Goal: Information Seeking & Learning: Learn about a topic

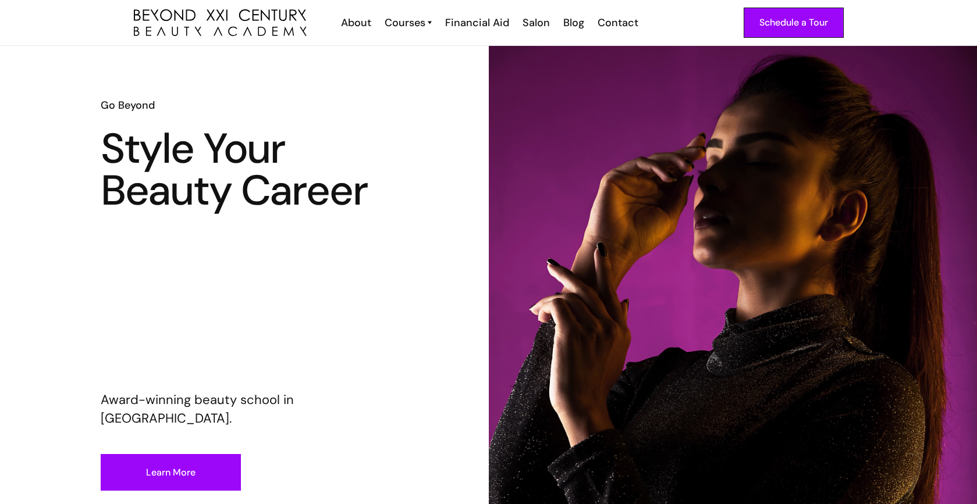
scroll to position [10, 0]
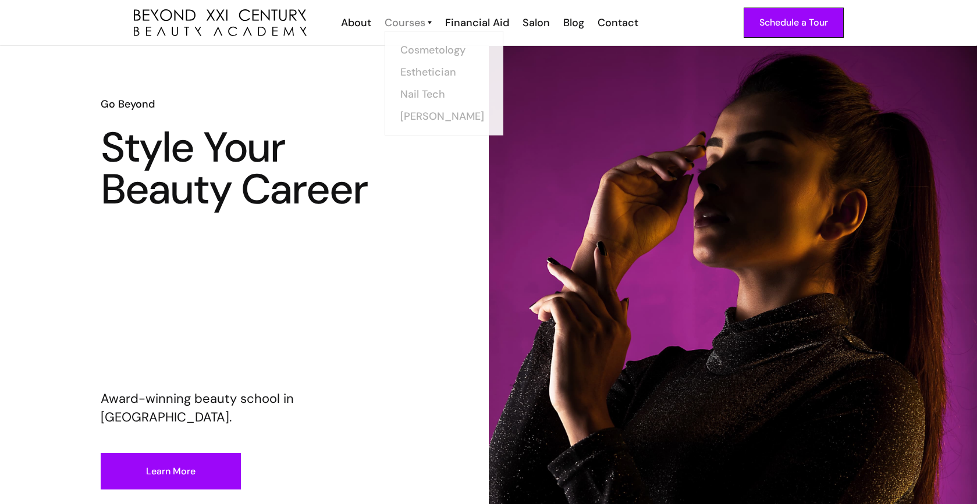
click at [405, 15] on div "Courses" at bounding box center [404, 22] width 41 height 15
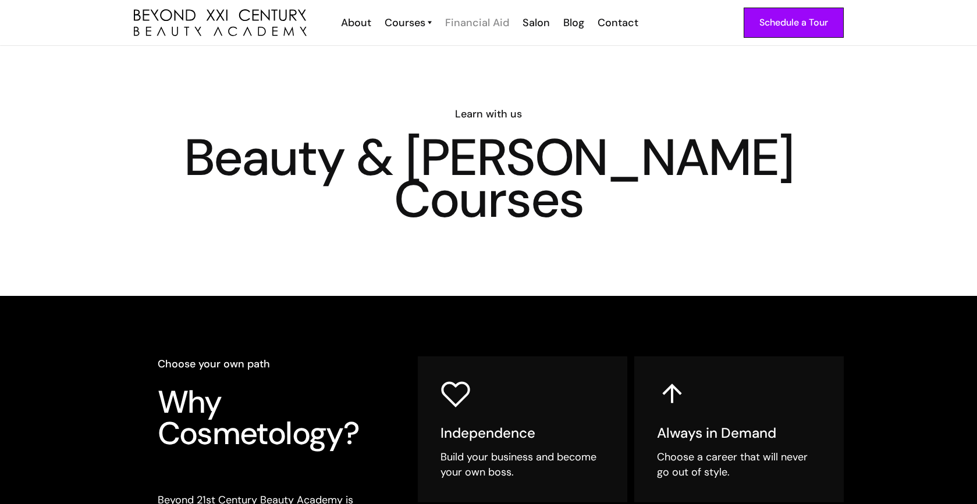
click at [450, 23] on div "Financial Aid" at bounding box center [477, 22] width 64 height 15
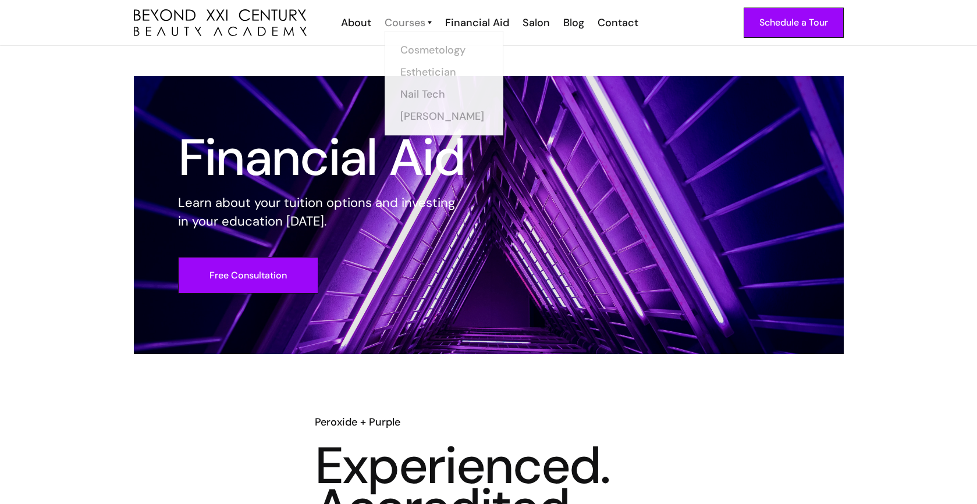
click at [408, 16] on div "Courses" at bounding box center [404, 22] width 41 height 15
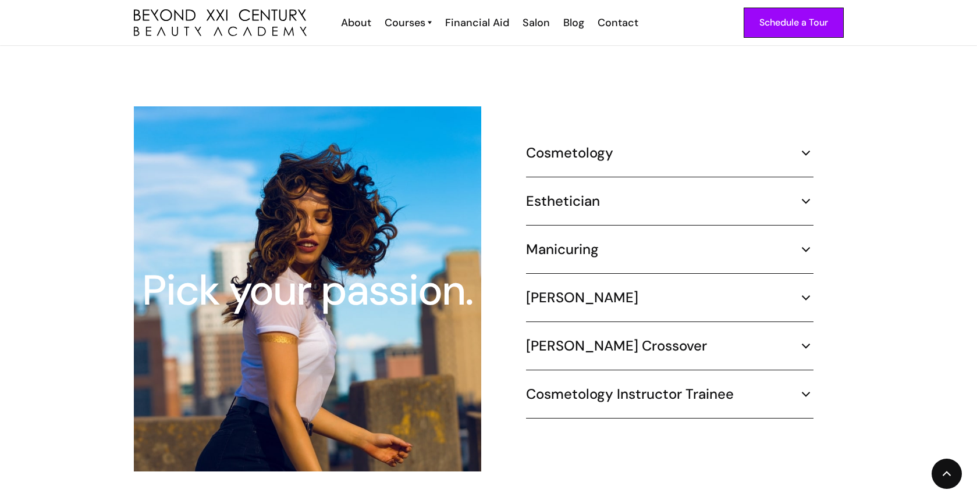
scroll to position [1055, 0]
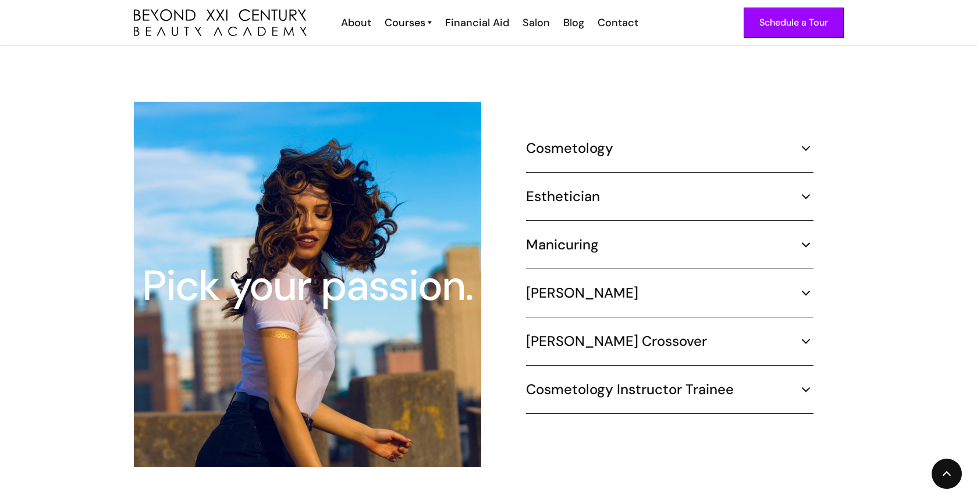
click at [546, 140] on h5 "Cosmetology" at bounding box center [569, 148] width 87 height 17
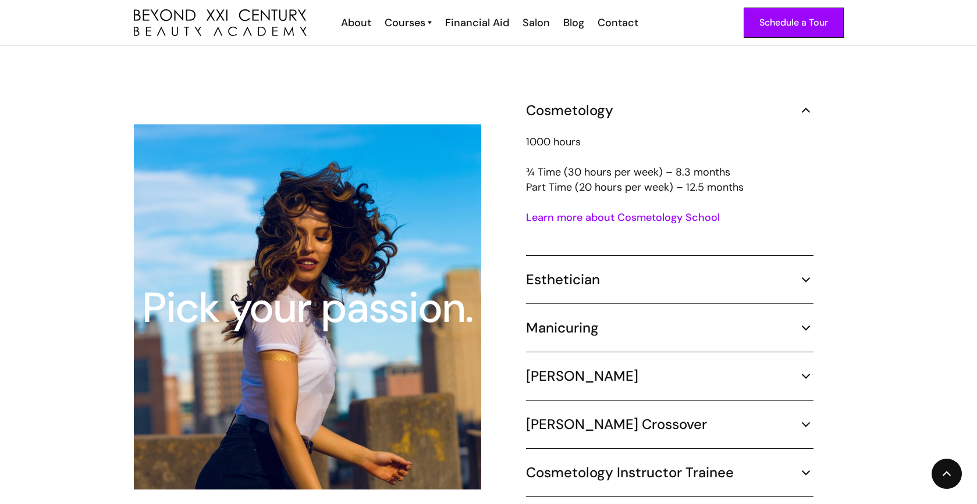
click at [592, 165] on p "1000 hours ¾ Time (30 hours per week) – 8.3 months Part Time (20 hours per week…" at bounding box center [669, 164] width 287 height 60
click at [604, 271] on div "Esthetician" at bounding box center [669, 279] width 287 height 17
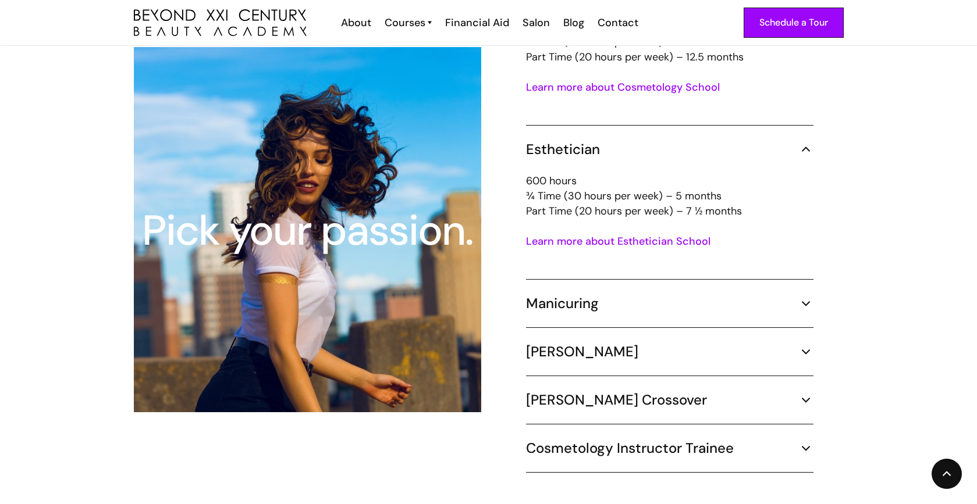
scroll to position [1191, 0]
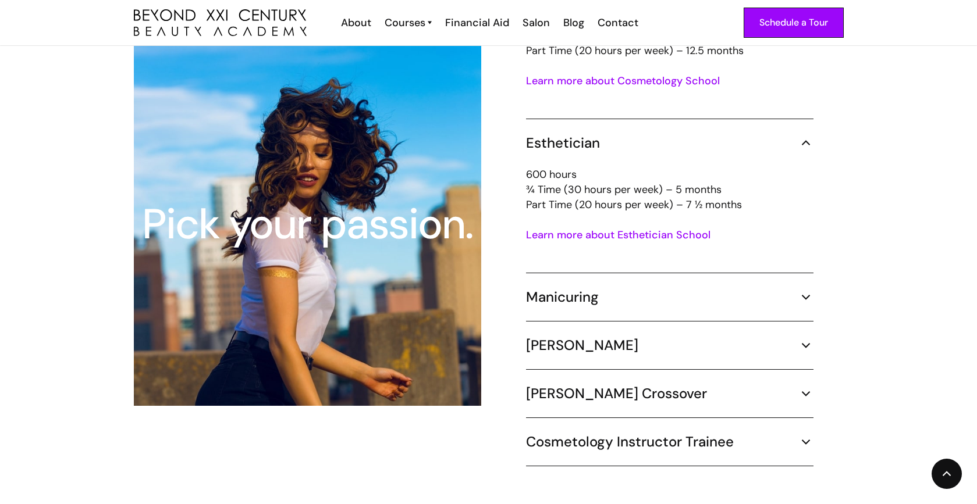
click at [610, 289] on div "Manicuring" at bounding box center [669, 297] width 287 height 17
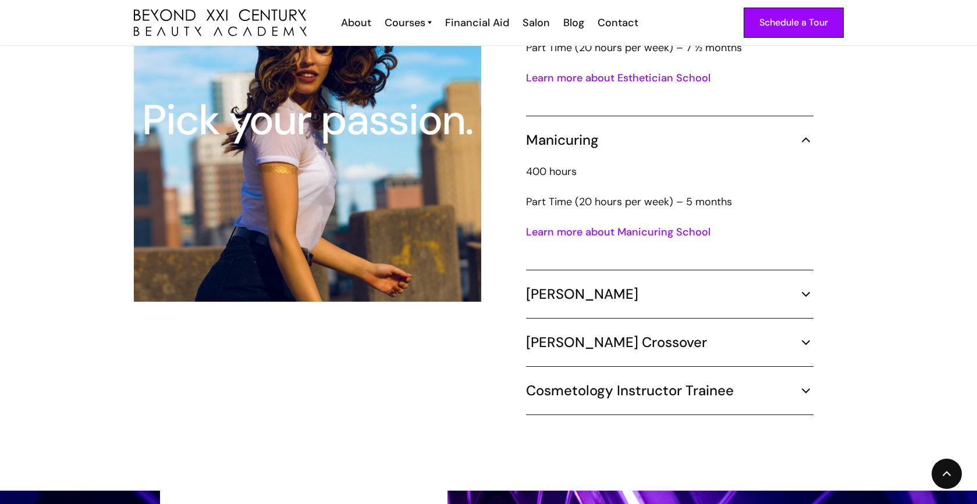
scroll to position [1351, 0]
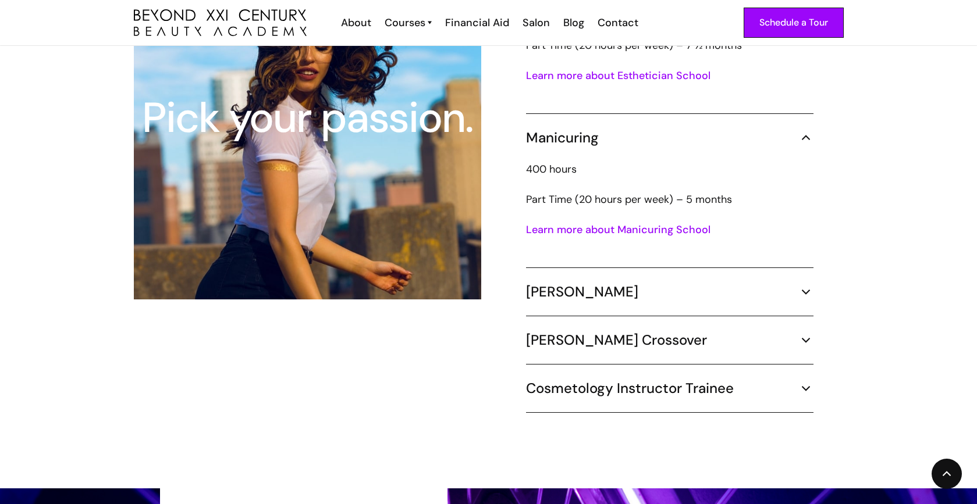
click at [608, 283] on div "[PERSON_NAME]" at bounding box center [669, 291] width 287 height 17
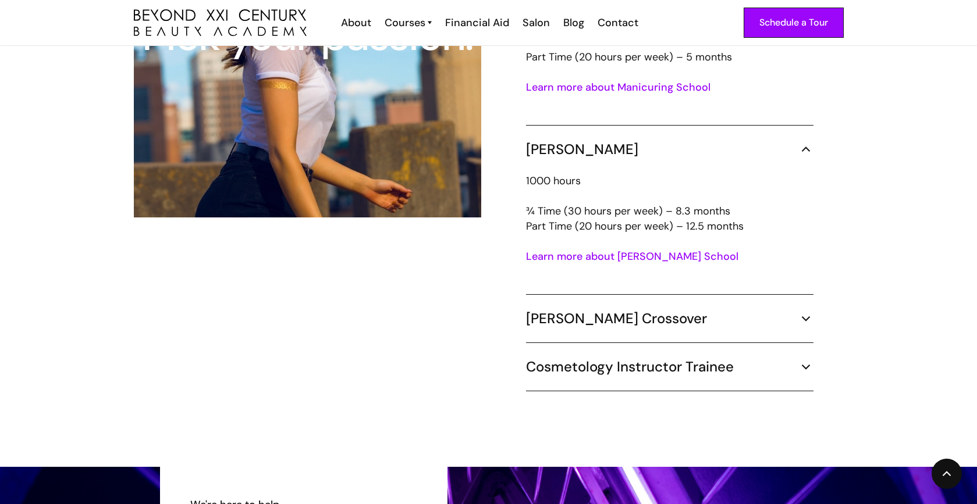
scroll to position [1495, 0]
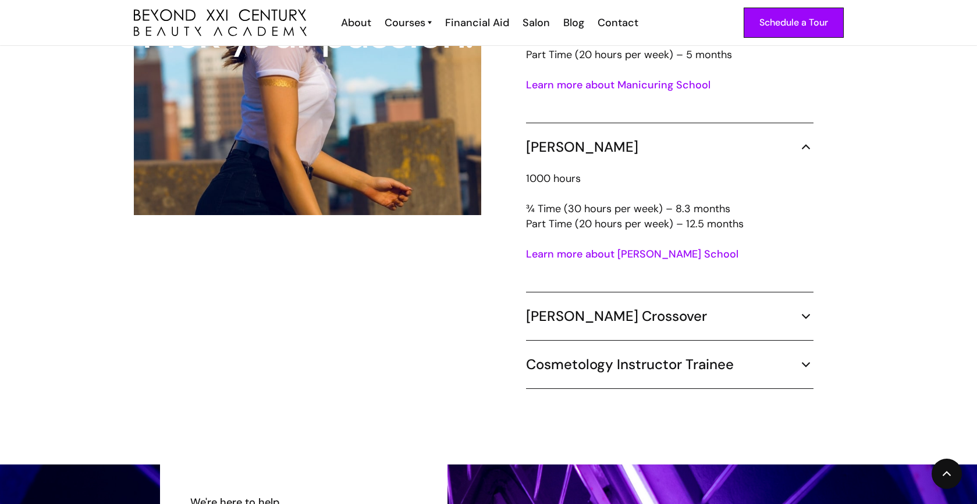
click at [619, 308] on h5 "Barber Crossover" at bounding box center [616, 316] width 181 height 17
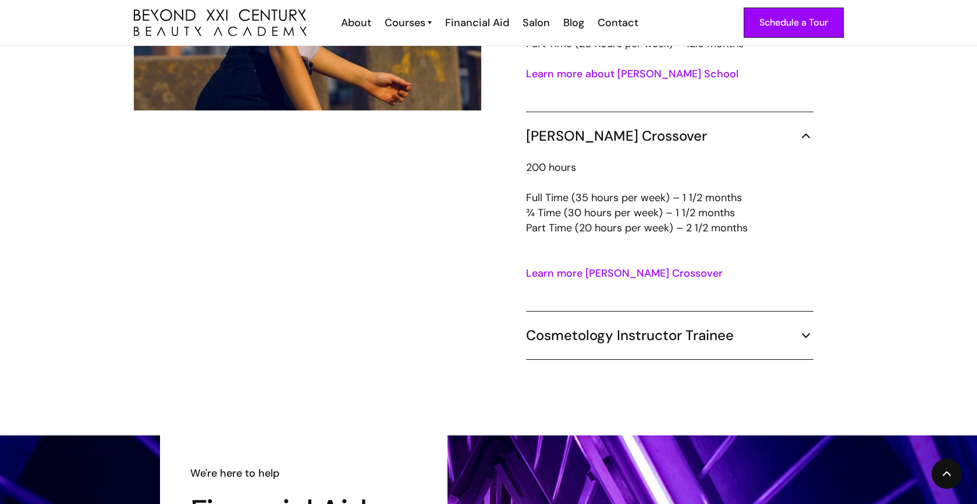
scroll to position [1679, 0]
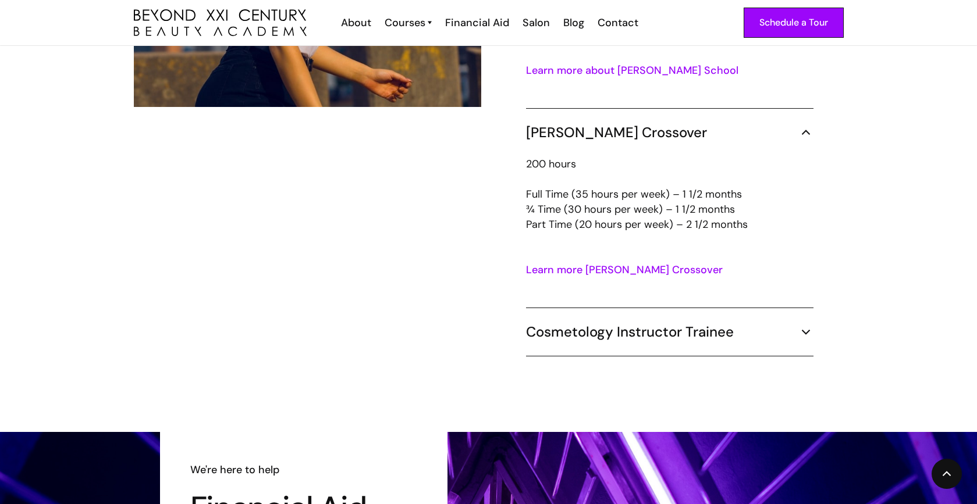
click at [624, 325] on h5 "Cosmetology Instructor Trainee" at bounding box center [630, 331] width 208 height 17
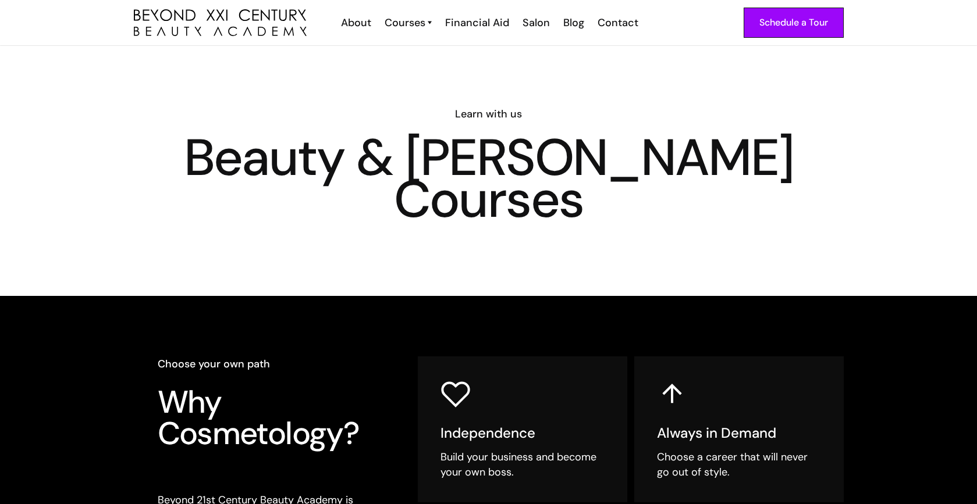
scroll to position [0, 0]
click at [439, 50] on link "Cosmetology" at bounding box center [447, 49] width 87 height 22
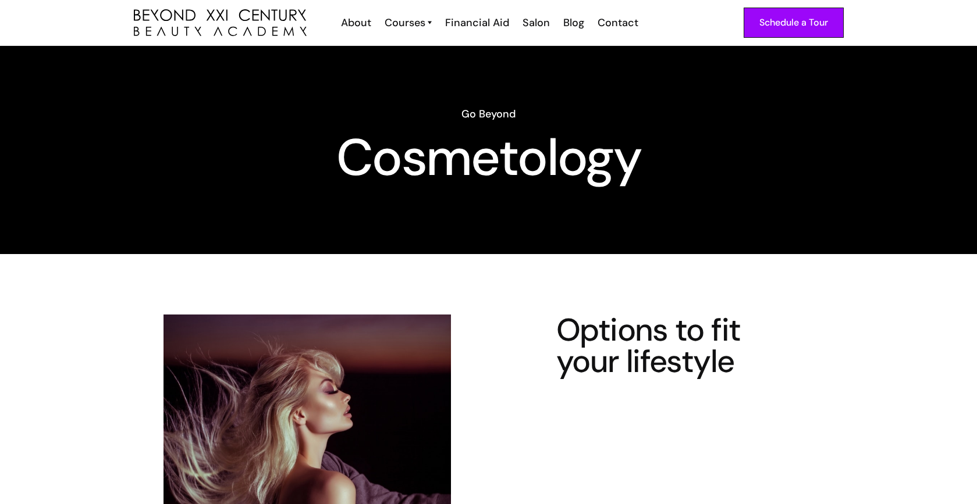
click at [400, 32] on div "Schedule a Tour About Cosmetology Esthetician Manicuring Barber Courses Cosmeto…" at bounding box center [489, 22] width 710 height 45
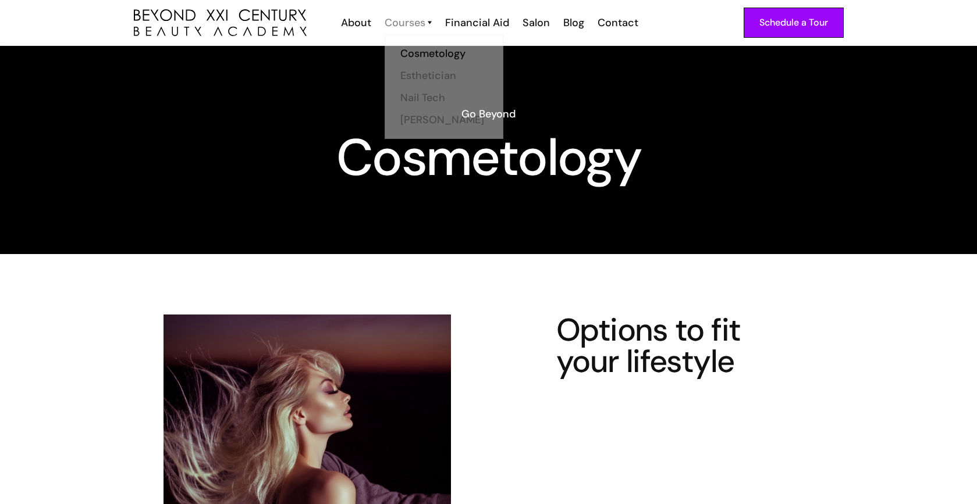
click at [404, 18] on div "Courses" at bounding box center [404, 22] width 41 height 15
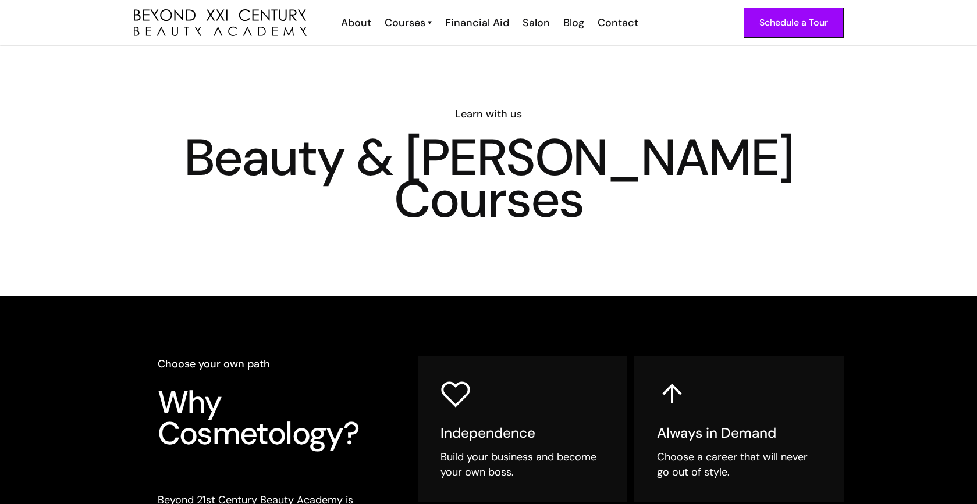
click at [403, 12] on div "Schedule a Tour About Cosmetology Esthetician Manicuring [PERSON_NAME] Courses …" at bounding box center [489, 22] width 710 height 45
click at [415, 70] on link "Esthetician" at bounding box center [447, 71] width 87 height 22
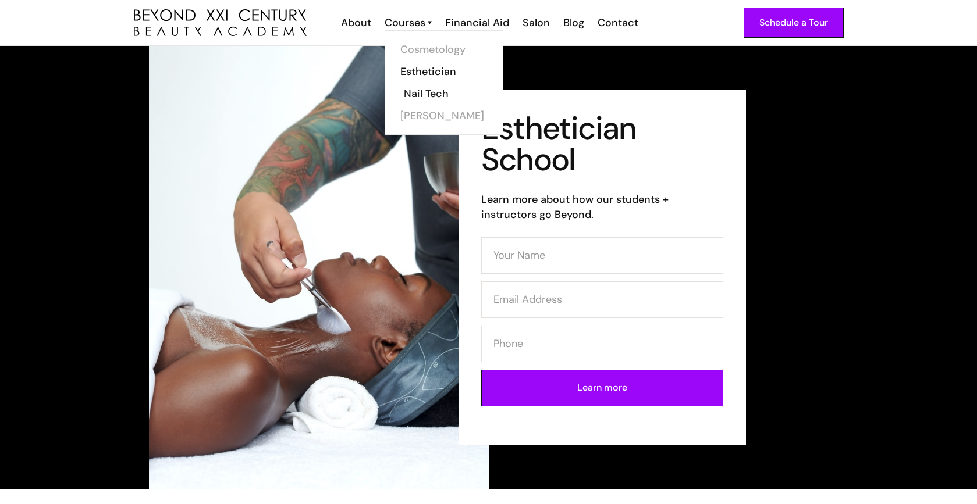
click at [409, 91] on link "Nail Tech" at bounding box center [447, 94] width 87 height 22
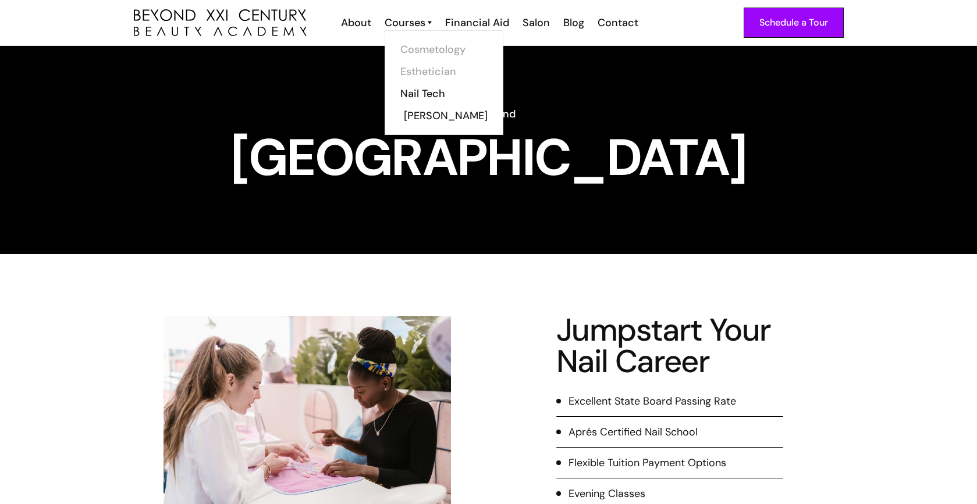
click at [411, 116] on link "[PERSON_NAME]" at bounding box center [447, 116] width 87 height 22
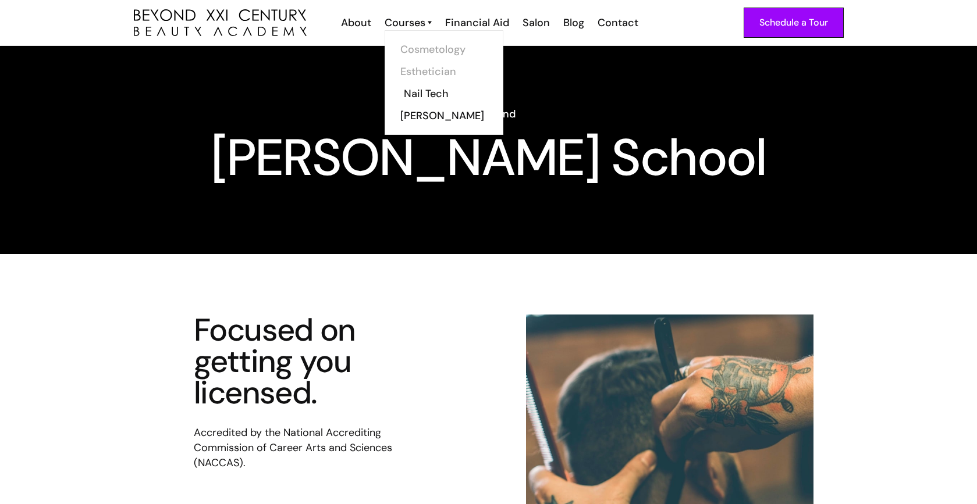
click at [416, 94] on link "Nail Tech" at bounding box center [447, 94] width 87 height 22
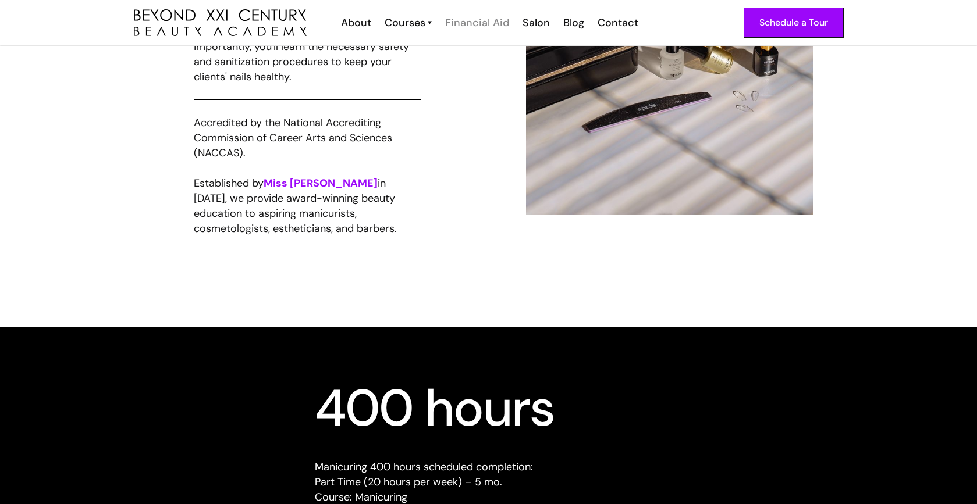
scroll to position [841, 0]
